Goal: Task Accomplishment & Management: Use online tool/utility

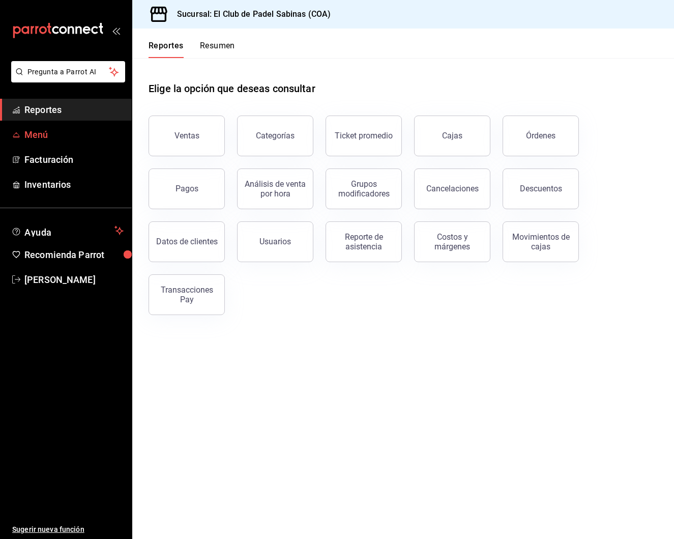
click at [67, 131] on span "Menú" at bounding box center [73, 135] width 99 height 14
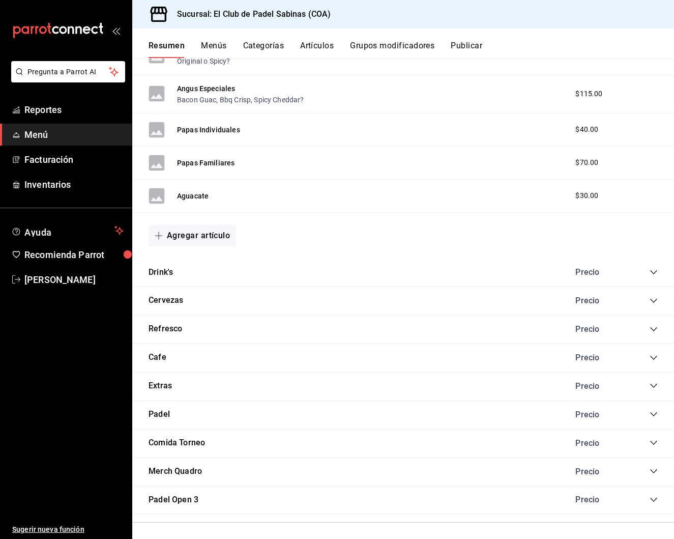
scroll to position [594, 0]
click at [219, 410] on div "[PERSON_NAME]" at bounding box center [403, 415] width 542 height 28
click at [655, 410] on icon "collapse-category-row" at bounding box center [654, 414] width 8 height 8
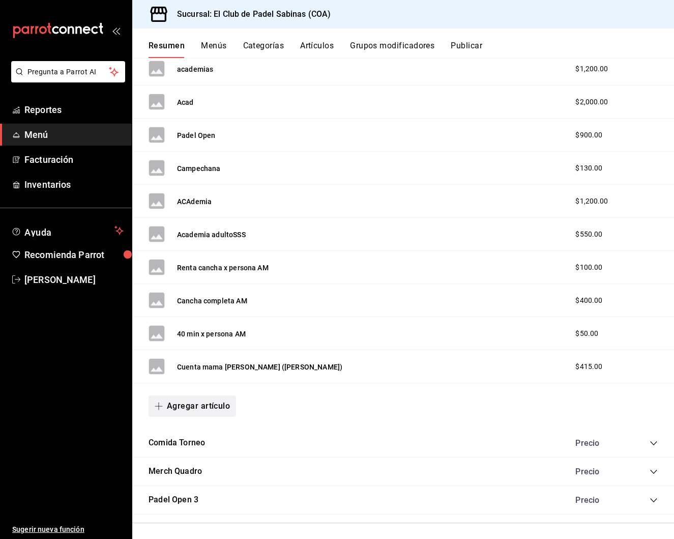
click at [192, 400] on button "Agregar artículo" at bounding box center [192, 405] width 87 height 21
click at [205, 455] on li "Artículo nuevo" at bounding box center [189, 454] width 80 height 25
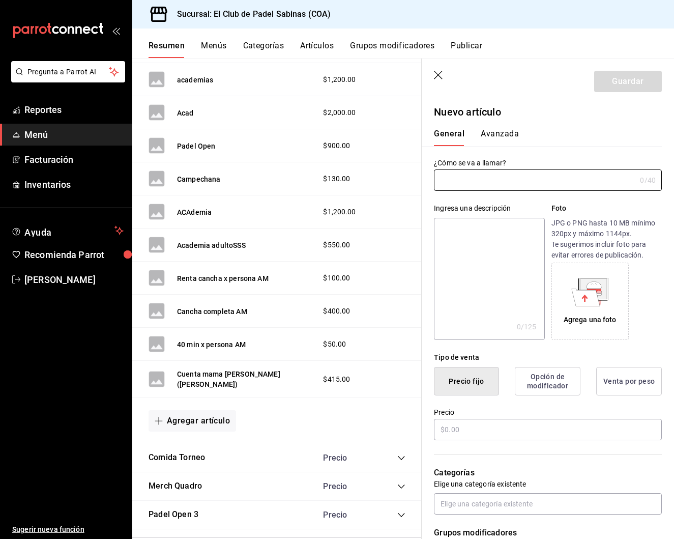
click at [504, 191] on div "Ingresa una descripción x 0 /125 ​ Foto JPG o PNG hasta 10 MB mínimo 320px y má…" at bounding box center [542, 265] width 240 height 149
click at [503, 181] on input "text" at bounding box center [535, 180] width 202 height 20
type input "Torneo copa"
click at [464, 435] on input "text" at bounding box center [548, 429] width 228 height 21
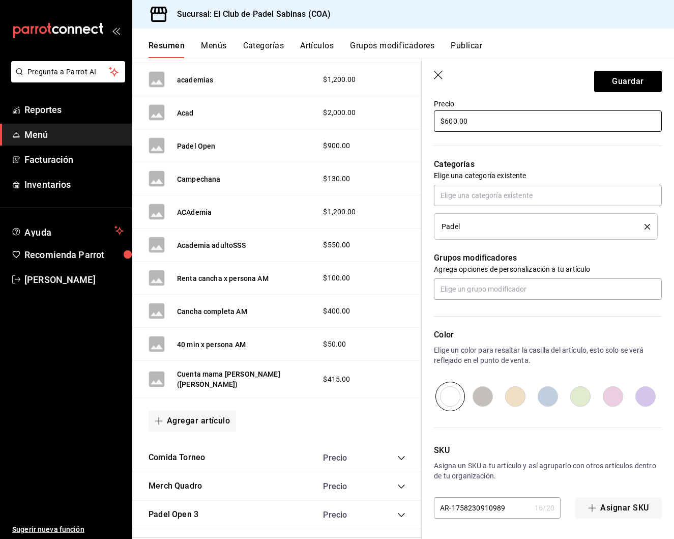
scroll to position [308, 0]
type input "$600.00"
click at [604, 394] on input "radio" at bounding box center [613, 396] width 33 height 30
radio input "true"
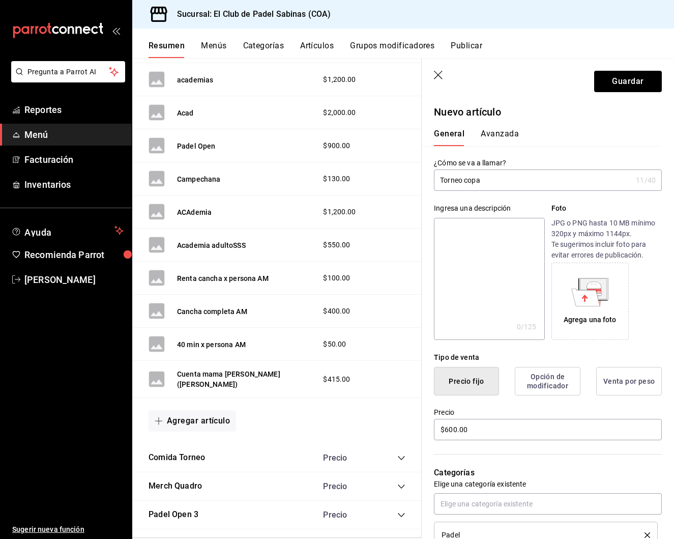
scroll to position [0, 0]
click at [626, 88] on button "Guardar" at bounding box center [628, 81] width 68 height 21
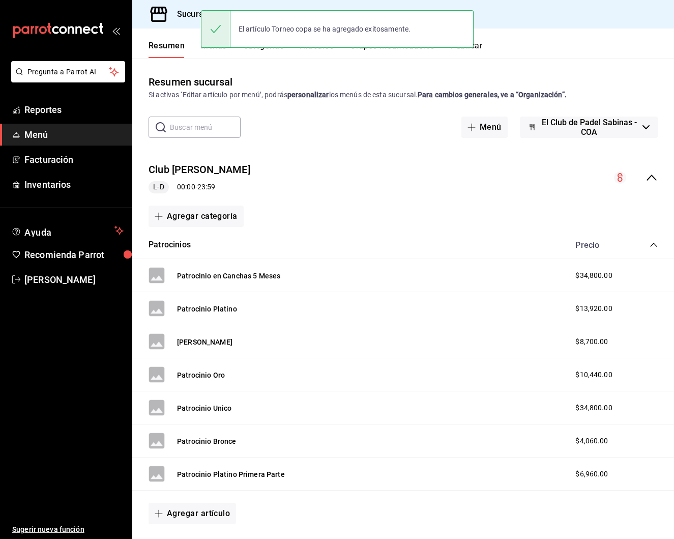
click at [479, 46] on button "Publicar" at bounding box center [467, 49] width 32 height 17
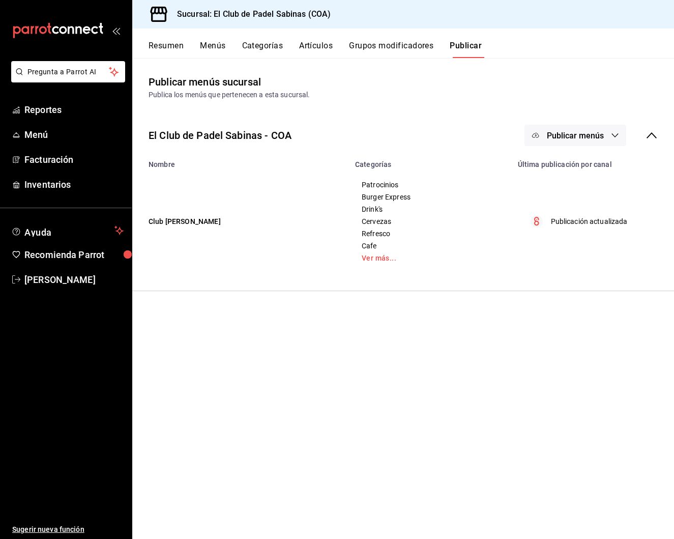
click at [580, 136] on span "Publicar menús" at bounding box center [575, 136] width 57 height 10
click at [586, 170] on span "Punto de venta" at bounding box center [590, 168] width 49 height 11
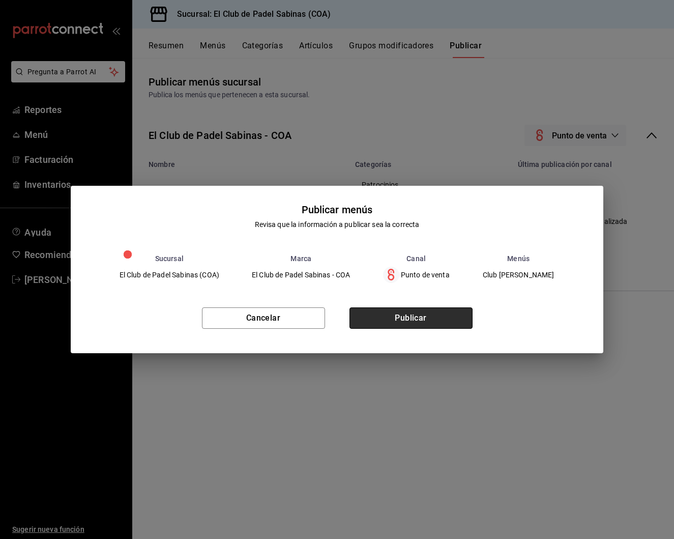
click at [425, 312] on button "Publicar" at bounding box center [410, 317] width 123 height 21
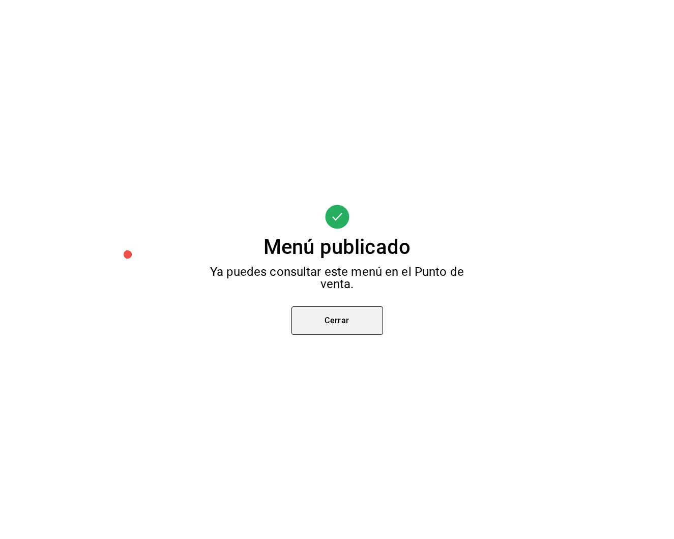
click at [348, 317] on button "Cerrar" at bounding box center [337, 320] width 92 height 28
